Goal: Manage account settings

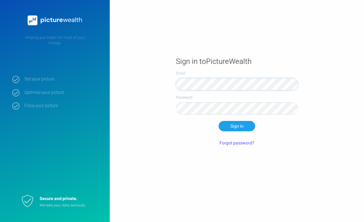
scroll to position [20, 0]
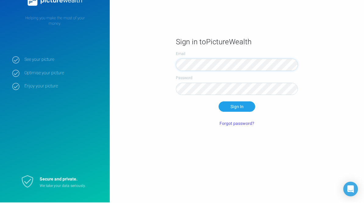
click at [237, 121] on button "Sign In" at bounding box center [237, 126] width 37 height 10
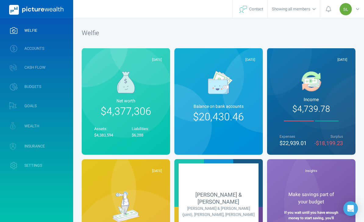
click at [57, 49] on link "ACCOUNTS" at bounding box center [36, 49] width 73 height 16
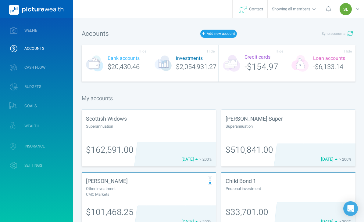
click at [159, 126] on div "Superannuation" at bounding box center [149, 126] width 126 height 6
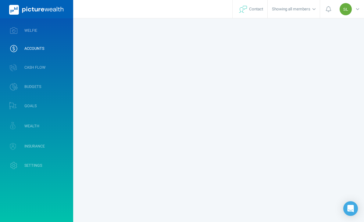
select select "L3M"
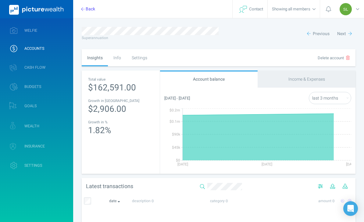
click at [142, 59] on div "Settings" at bounding box center [139, 57] width 26 height 17
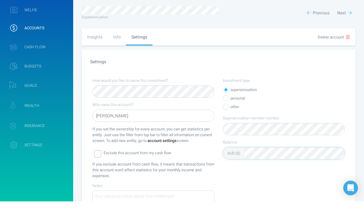
scroll to position [55, 0]
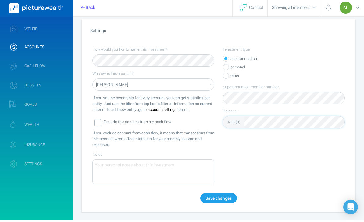
click at [224, 196] on button "Save changes" at bounding box center [218, 199] width 37 height 10
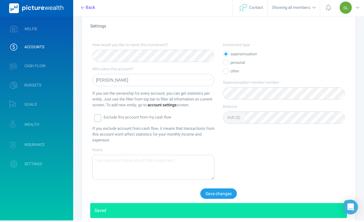
scroll to position [56, 0]
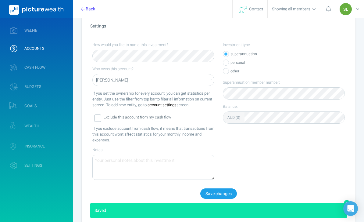
click at [51, 23] on link "WELFIE" at bounding box center [36, 31] width 73 height 16
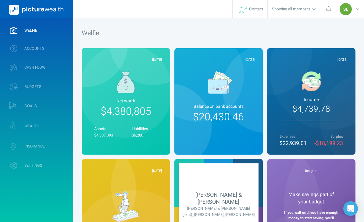
click at [57, 121] on link "WEALTH" at bounding box center [36, 126] width 73 height 18
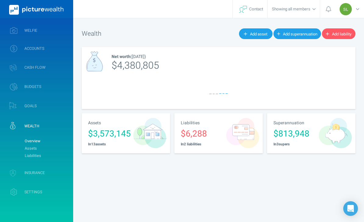
click at [62, 146] on link "Assets" at bounding box center [46, 148] width 49 height 7
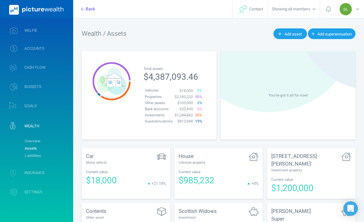
click at [360, 11] on div "SL" at bounding box center [350, 9] width 27 height 18
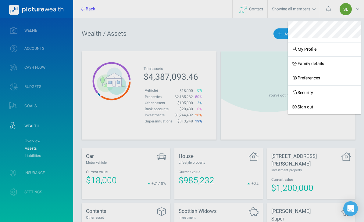
click at [315, 107] on link "Sign out" at bounding box center [324, 107] width 73 height 14
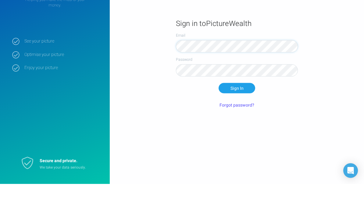
scroll to position [20, 0]
